Goal: Task Accomplishment & Management: Complete application form

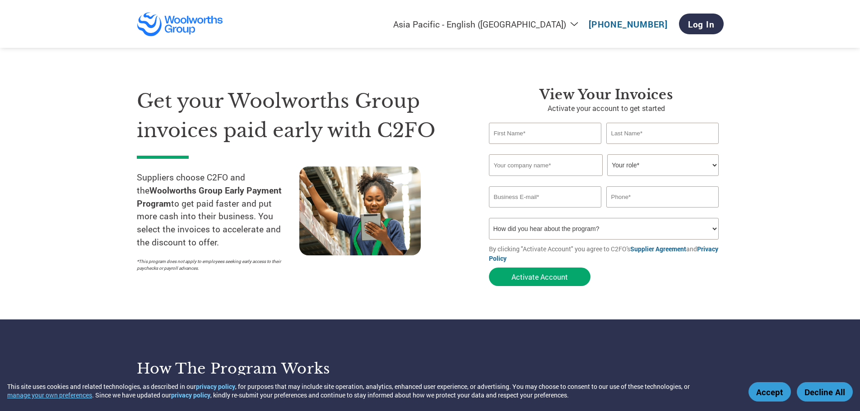
select select "en-AU"
click at [513, 133] on input "text" at bounding box center [545, 133] width 113 height 21
type input "[PERSON_NAME]"
type input "Koeva"
type input "[PERSON_NAME] Imports Aust P/L"
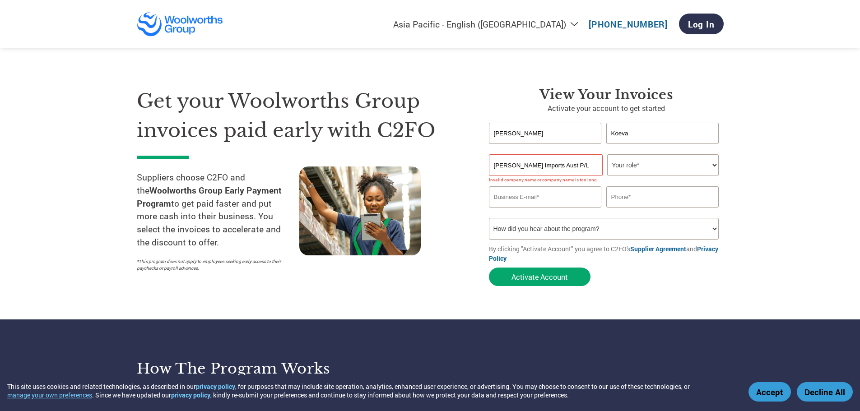
click at [714, 165] on select "Your role* CFO Controller Credit Manager Finance Director Treasurer CEO Preside…" at bounding box center [663, 165] width 112 height 22
select select "ACCOUNTING"
click at [607, 155] on select "Your role* CFO Controller Credit Manager Finance Director Treasurer CEO Preside…" at bounding box center [663, 165] width 112 height 22
drag, startPoint x: 552, startPoint y: 164, endPoint x: 570, endPoint y: 163, distance: 18.1
click at [570, 163] on input "[PERSON_NAME] Imports Aust P/L" at bounding box center [546, 165] width 114 height 22
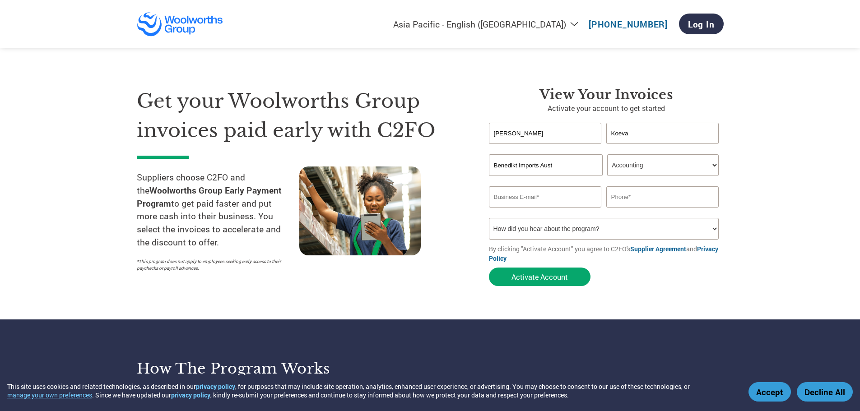
type input "Benedikt Imports Aust"
click at [519, 198] on input "email" at bounding box center [545, 196] width 113 height 21
type input "[EMAIL_ADDRESS][DOMAIN_NAME]"
type input "0395773000"
click at [715, 226] on select "How did you hear about the program? Received a letter Email Social Media Online…" at bounding box center [604, 229] width 230 height 22
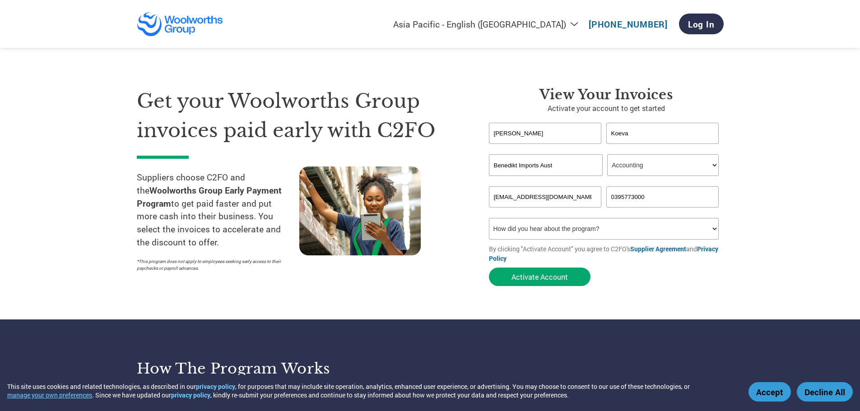
select select "Social Media"
click at [489, 219] on select "How did you hear about the program? Received a letter Email Social Media Online…" at bounding box center [604, 229] width 230 height 22
click at [545, 277] on button "Activate Account" at bounding box center [540, 277] width 102 height 19
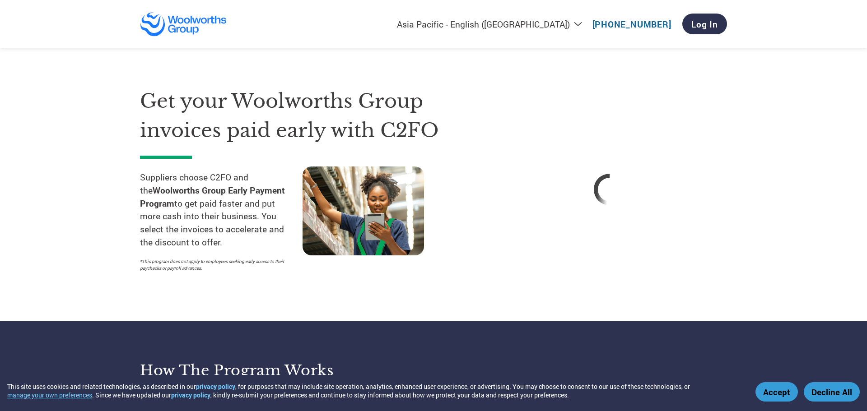
select select "en-AU"
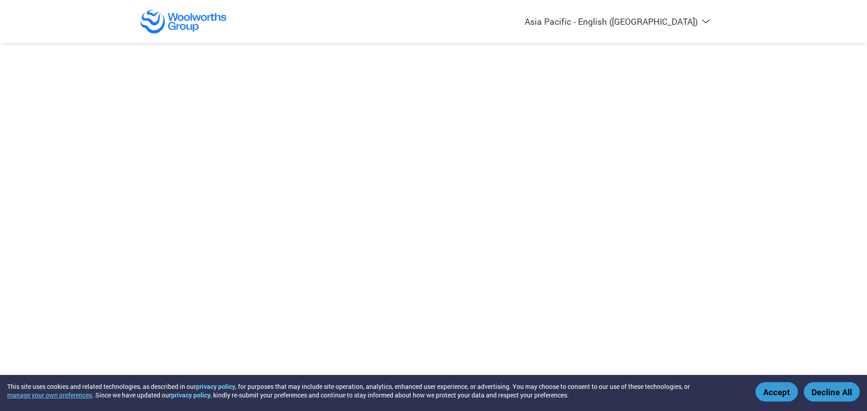
select select "en-AU"
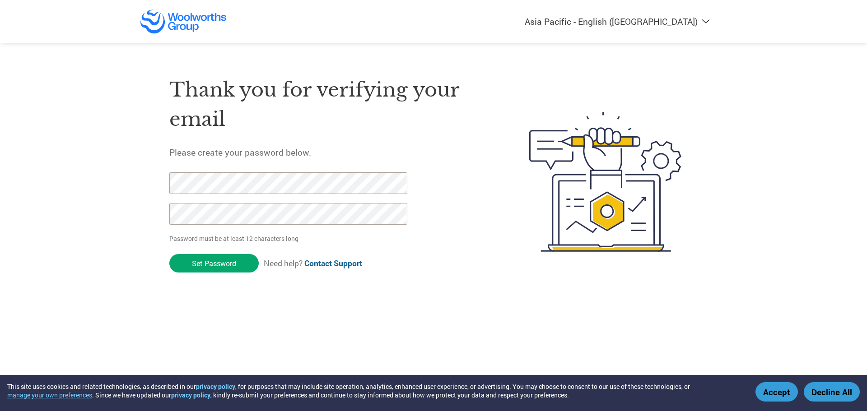
click at [146, 186] on div "Thank you for verifying your email Please create your password below. Password …" at bounding box center [433, 181] width 587 height 239
click at [212, 263] on input "Set Password" at bounding box center [213, 263] width 89 height 19
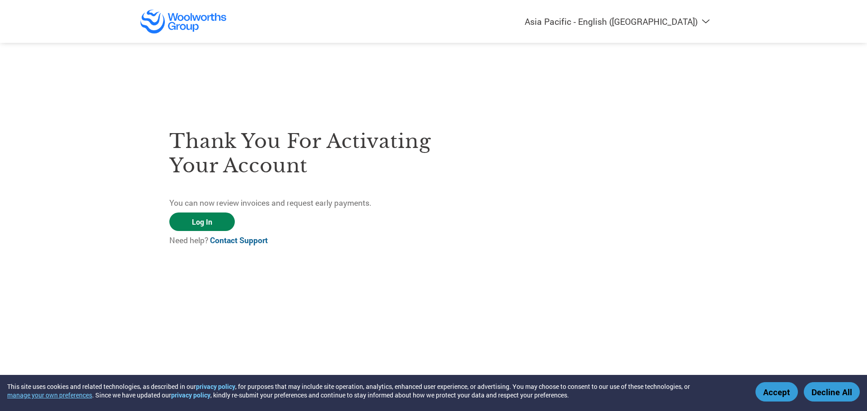
click at [202, 221] on link "Log In" at bounding box center [201, 222] width 65 height 19
